Goal: Task Accomplishment & Management: Complete application form

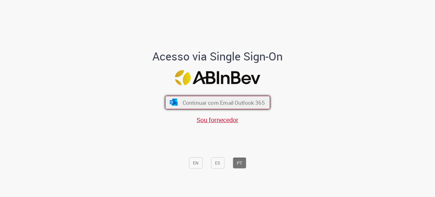
click at [240, 105] on font "Continuar com Email Outlook 365" at bounding box center [223, 102] width 82 height 7
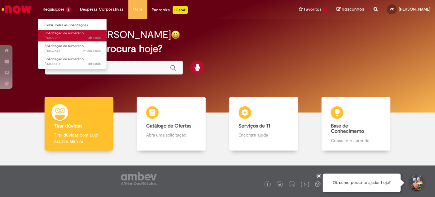
click at [79, 36] on span "Solicitação de numerário" at bounding box center [64, 33] width 39 height 5
click at [68, 32] on span "Solicitação de numerário" at bounding box center [64, 33] width 39 height 5
